Goal: Task Accomplishment & Management: Use online tool/utility

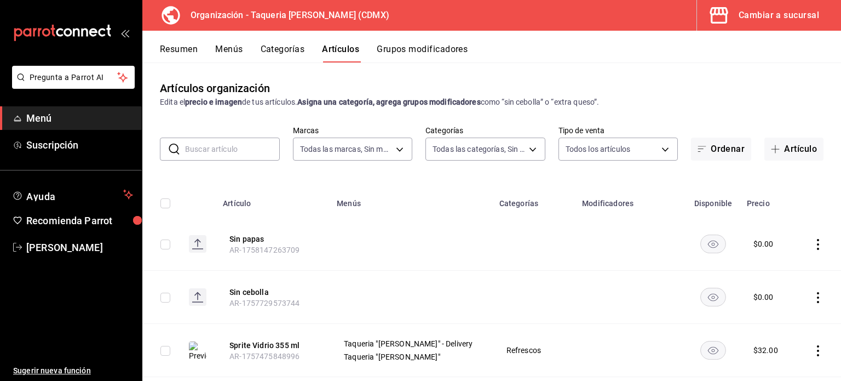
scroll to position [1267, 0]
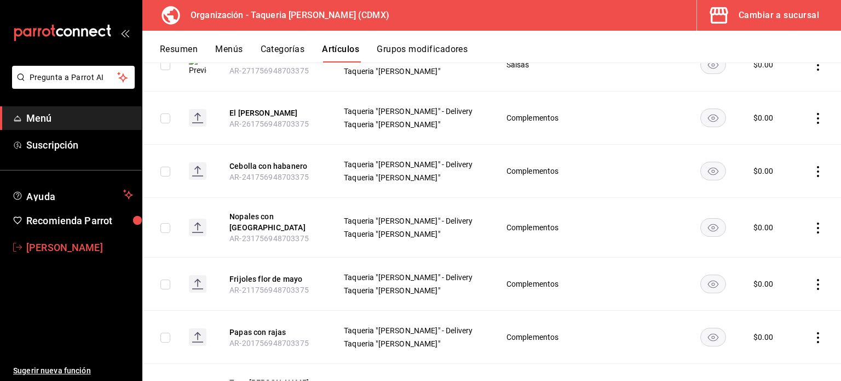
click at [53, 246] on span "[PERSON_NAME]" at bounding box center [79, 247] width 107 height 15
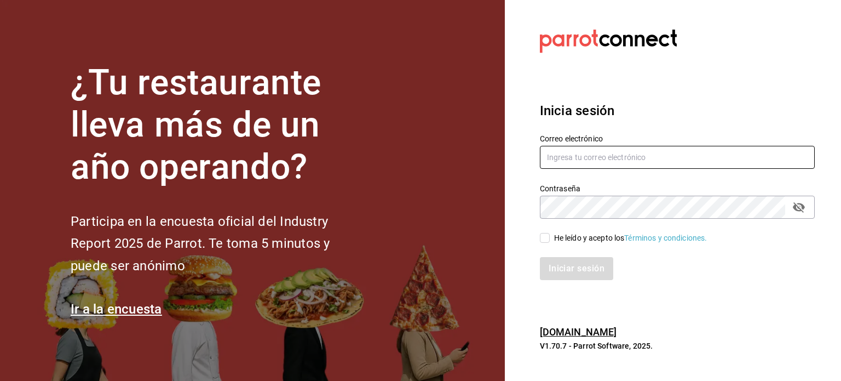
type input "[EMAIL_ADDRESS][DOMAIN_NAME]"
click at [563, 235] on div "He leído y acepto los Términos y condiciones." at bounding box center [630, 237] width 153 height 11
click at [550, 235] on input "He leído y acepto los Términos y condiciones." at bounding box center [545, 238] width 10 height 10
checkbox input "true"
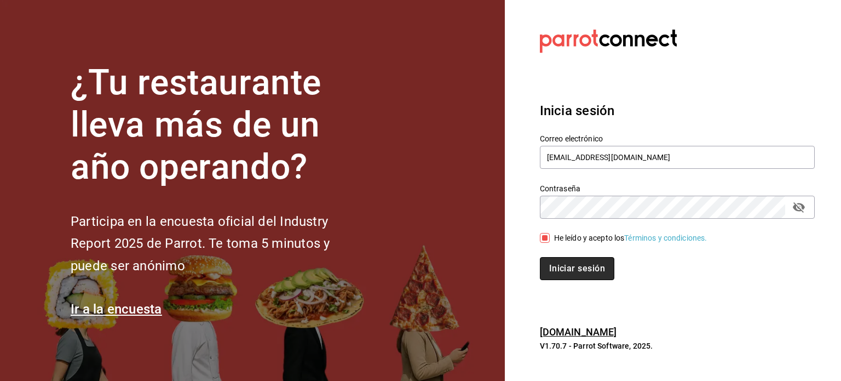
click at [578, 258] on button "Iniciar sesión" at bounding box center [577, 268] width 74 height 23
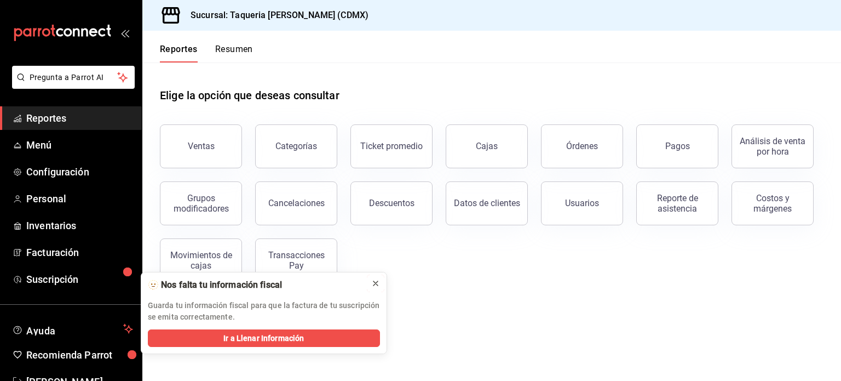
click at [370, 275] on button at bounding box center [376, 283] width 18 height 18
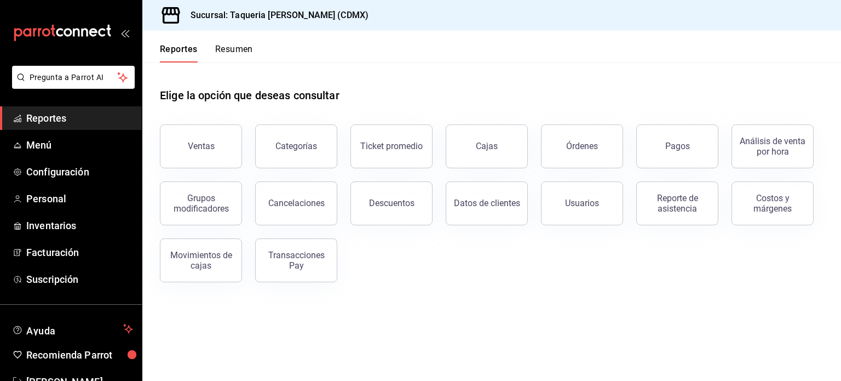
click at [231, 51] on button "Resumen" at bounding box center [234, 53] width 38 height 19
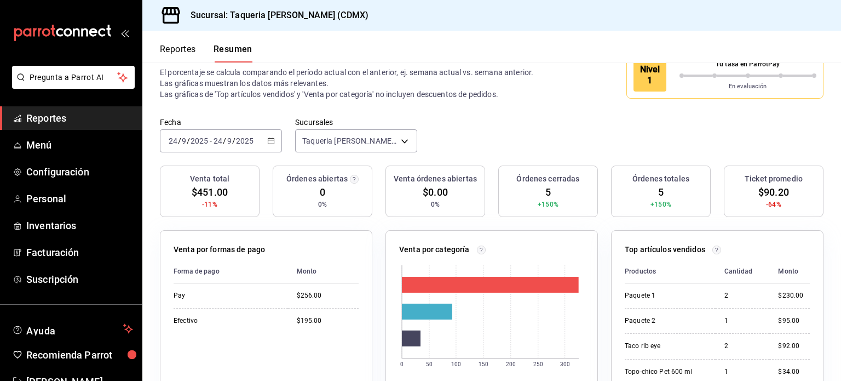
scroll to position [30, 0]
click at [45, 147] on span "Menú" at bounding box center [79, 144] width 107 height 15
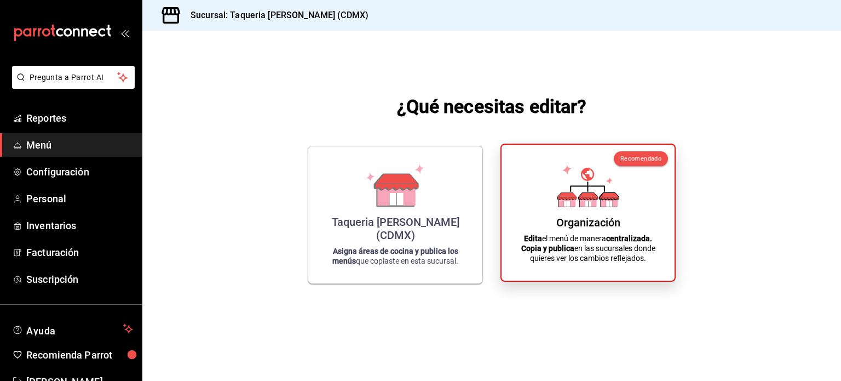
click at [526, 267] on div "Organización Edita el menú de manera centralizada. Copia y publica en las sucur…" at bounding box center [588, 212] width 147 height 118
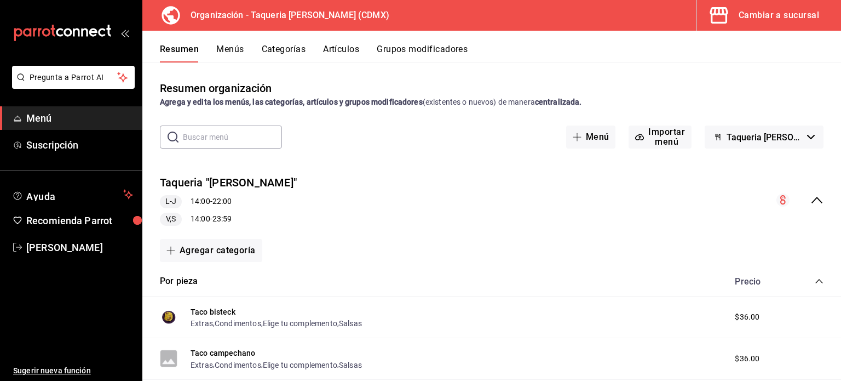
click at [419, 46] on button "Grupos modificadores" at bounding box center [422, 53] width 91 height 19
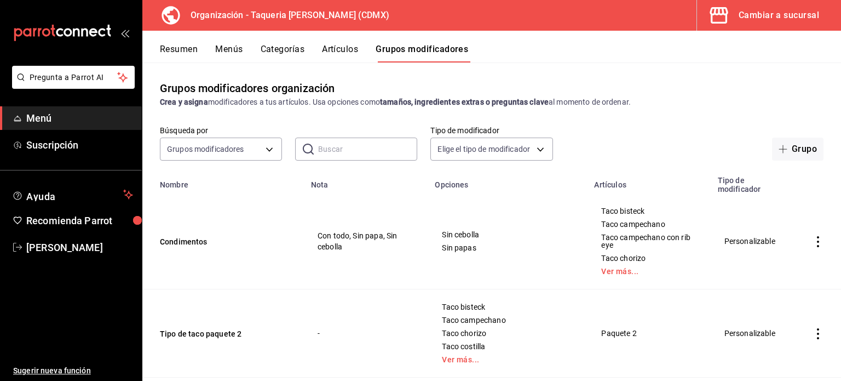
click at [198, 48] on div "Resumen Menús Categorías Artículos Grupos modificadores" at bounding box center [500, 53] width 681 height 19
click at [177, 46] on button "Resumen" at bounding box center [179, 53] width 38 height 19
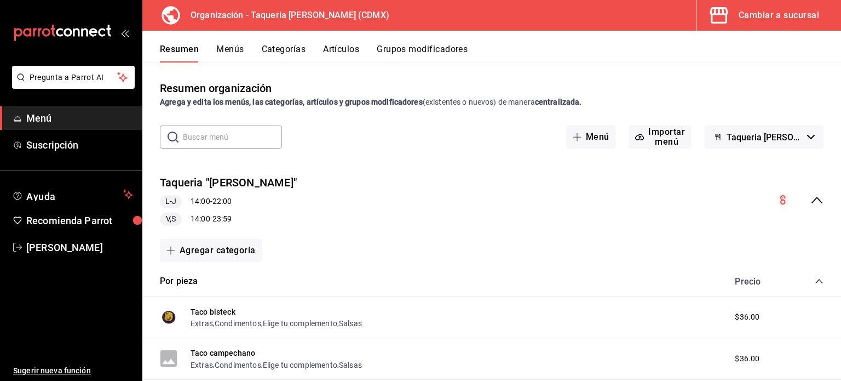
click at [228, 43] on div "Resumen Menús Categorías Artículos Grupos modificadores" at bounding box center [491, 47] width 699 height 32
click at [229, 52] on button "Menús" at bounding box center [229, 53] width 27 height 19
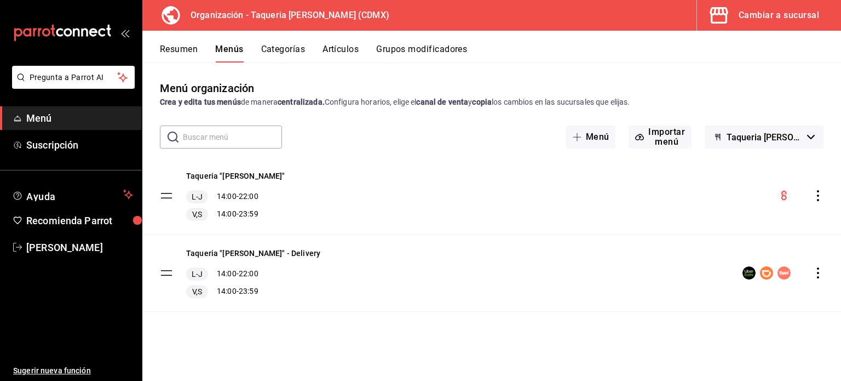
click at [817, 273] on icon "actions" at bounding box center [818, 272] width 11 height 11
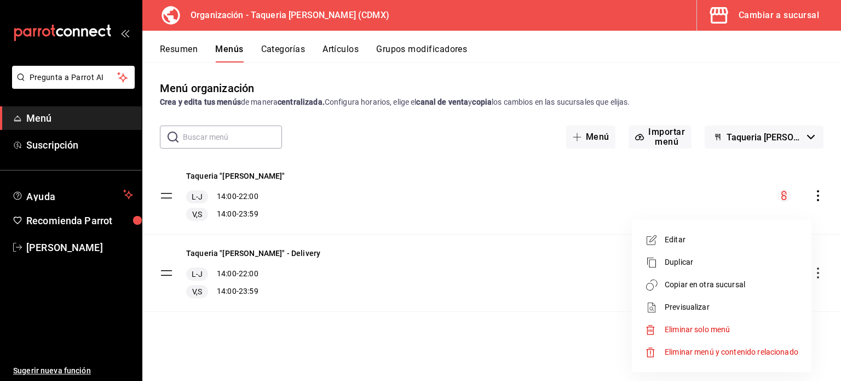
click at [659, 304] on div at bounding box center [655, 307] width 20 height 13
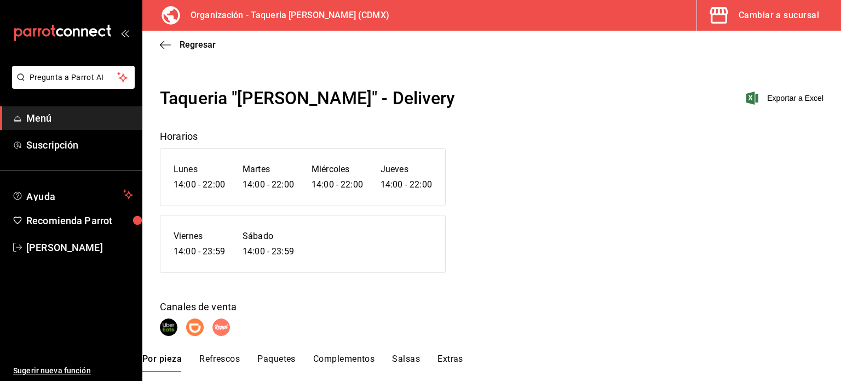
click at [742, 17] on div "Cambiar a sucursal" at bounding box center [779, 15] width 80 height 15
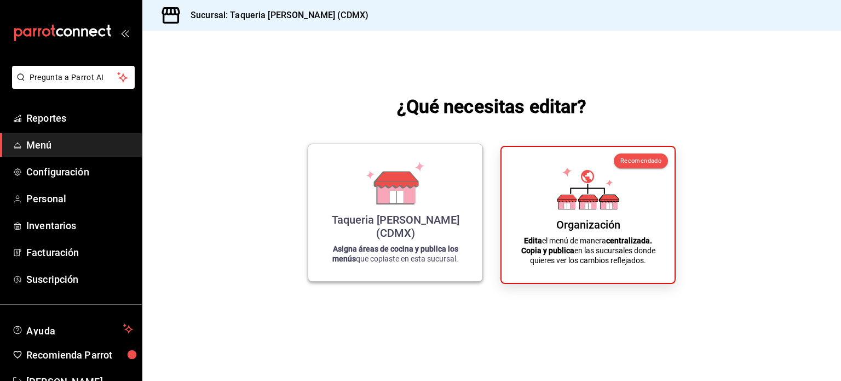
click at [427, 187] on div "Taqueria Don Pepe (CDMX) Asigna áreas de cocina y publica los menús que copiast…" at bounding box center [395, 212] width 148 height 119
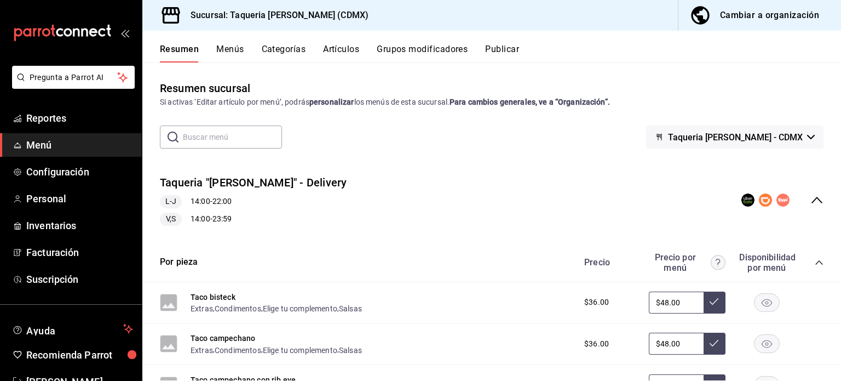
click at [488, 44] on button "Publicar" at bounding box center [502, 53] width 34 height 19
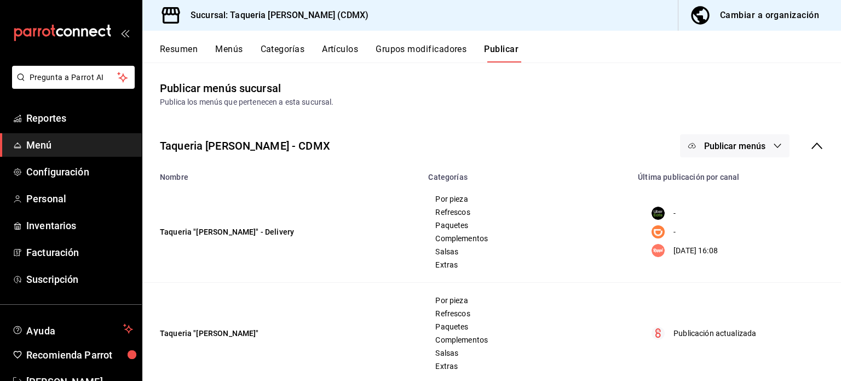
click at [756, 147] on span "Publicar menús" at bounding box center [734, 146] width 61 height 10
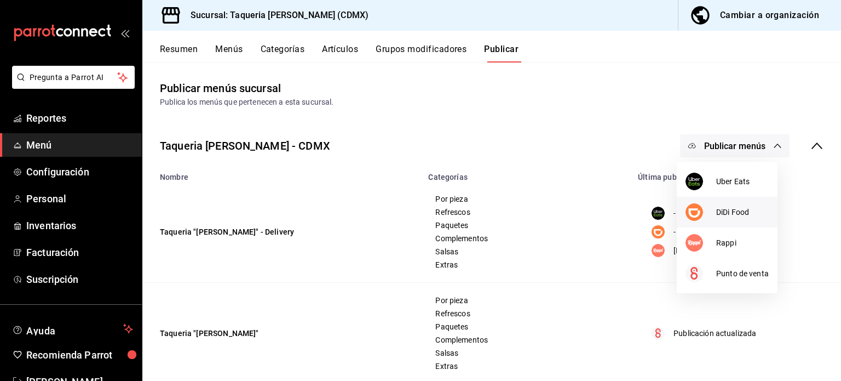
click at [721, 222] on li "DiDi Food" at bounding box center [727, 212] width 101 height 31
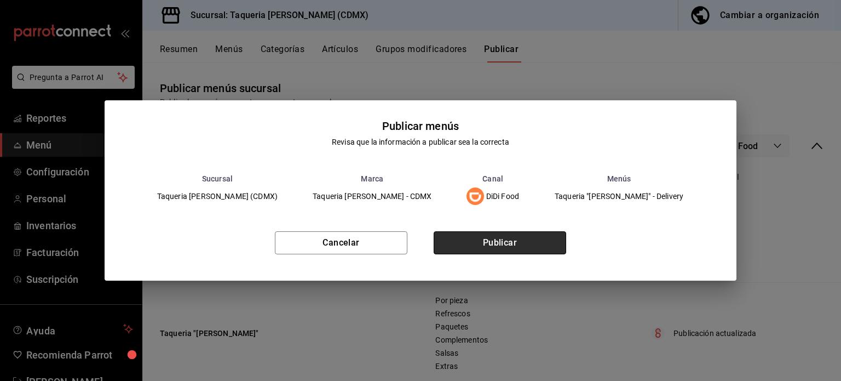
click at [525, 245] on button "Publicar" at bounding box center [500, 242] width 132 height 23
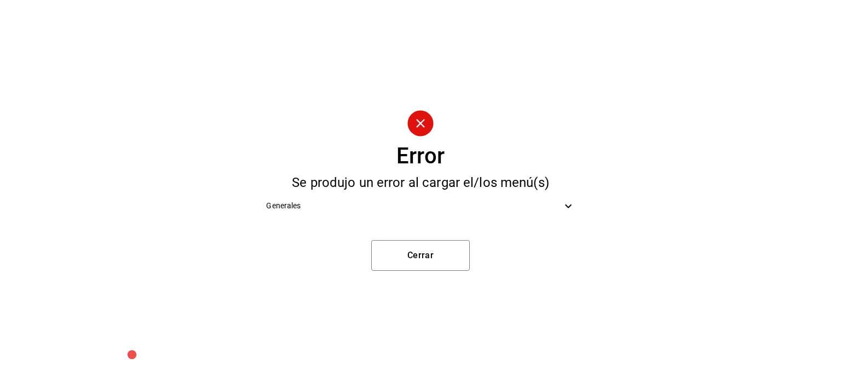
click at [495, 211] on span "Generales" at bounding box center [413, 205] width 295 height 11
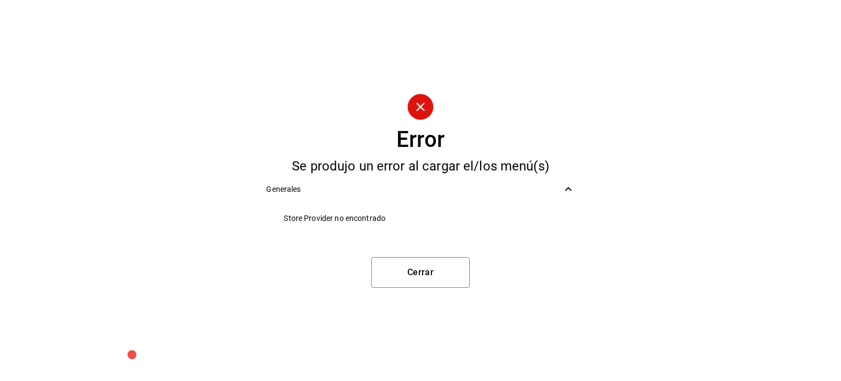
click at [472, 189] on span "Generales" at bounding box center [413, 188] width 295 height 11
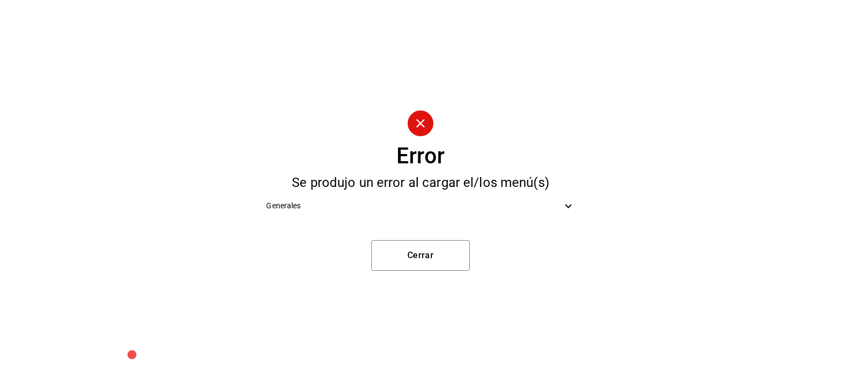
click at [474, 203] on span "Generales" at bounding box center [413, 205] width 295 height 11
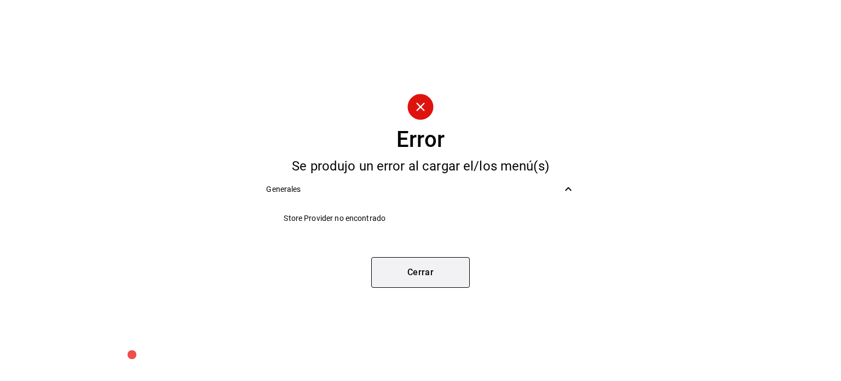
click at [439, 270] on button "Cerrar" at bounding box center [420, 272] width 99 height 31
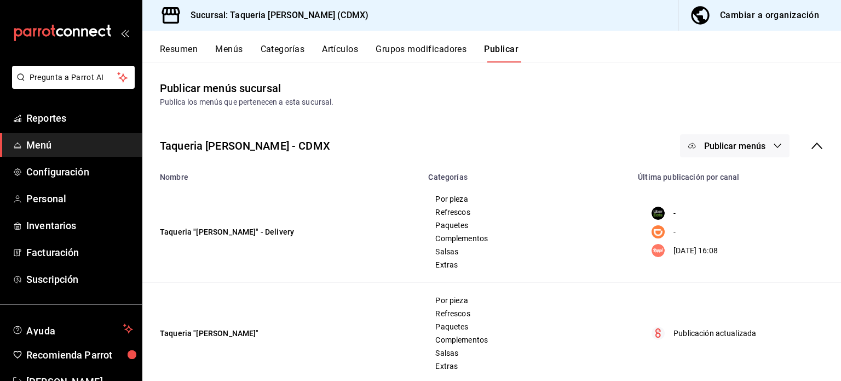
click at [754, 142] on span "Publicar menús" at bounding box center [734, 146] width 61 height 10
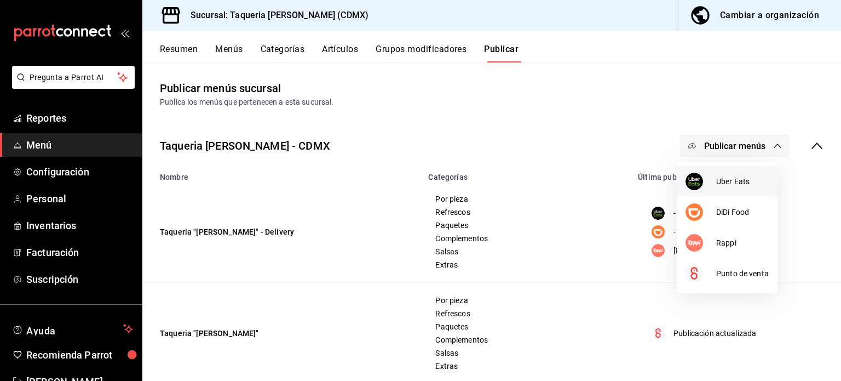
click at [748, 178] on span "Uber Eats" at bounding box center [742, 181] width 53 height 11
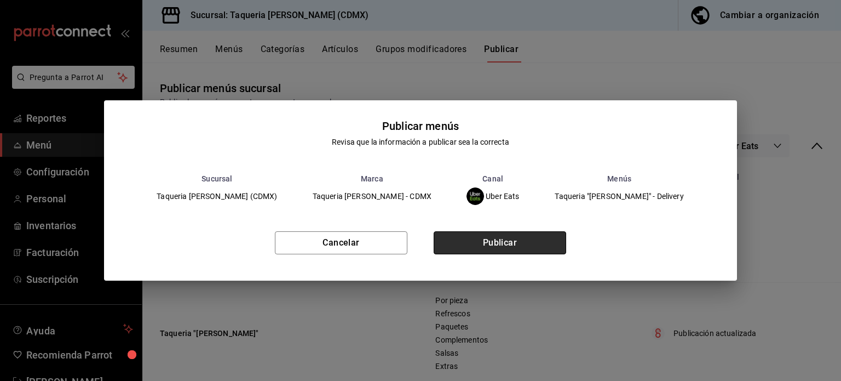
click at [512, 246] on button "Publicar" at bounding box center [500, 242] width 132 height 23
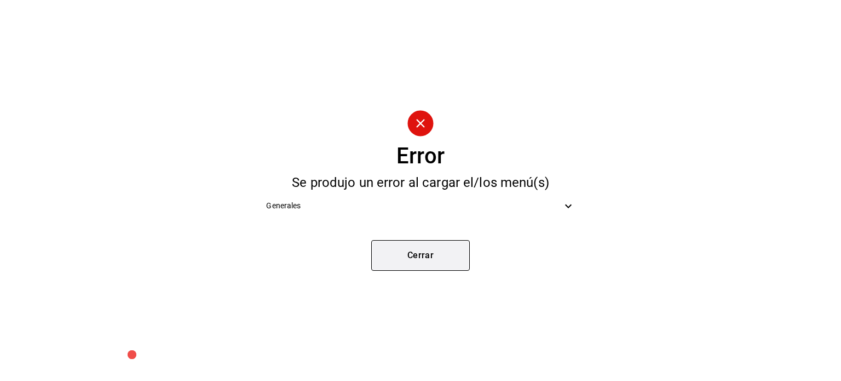
click at [440, 253] on button "Cerrar" at bounding box center [420, 255] width 99 height 31
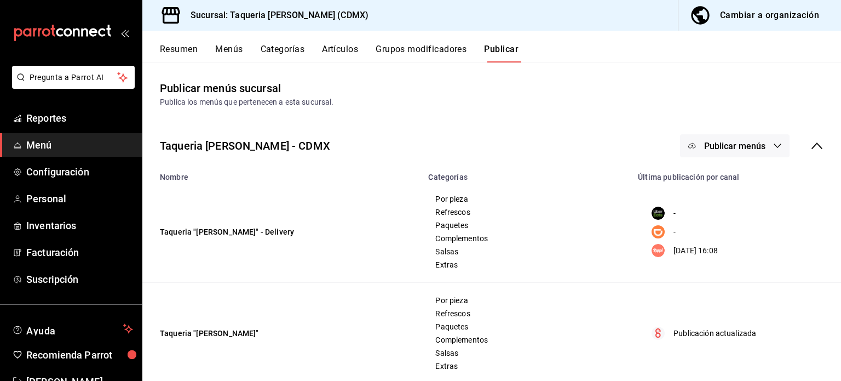
click at [430, 216] on td "Por pieza Refrescos Paquetes Complementos Salsas Extras" at bounding box center [527, 231] width 210 height 101
drag, startPoint x: 430, startPoint y: 216, endPoint x: 414, endPoint y: 222, distance: 17.0
click at [414, 222] on tr "Taqueria "Don Pepe" - Delivery Por pieza Refrescos Paquetes Complementos Salsas…" at bounding box center [491, 231] width 699 height 101
click at [423, 212] on td "Por pieza Refrescos Paquetes Complementos Salsas Extras" at bounding box center [527, 231] width 210 height 101
